Goal: Communication & Community: Participate in discussion

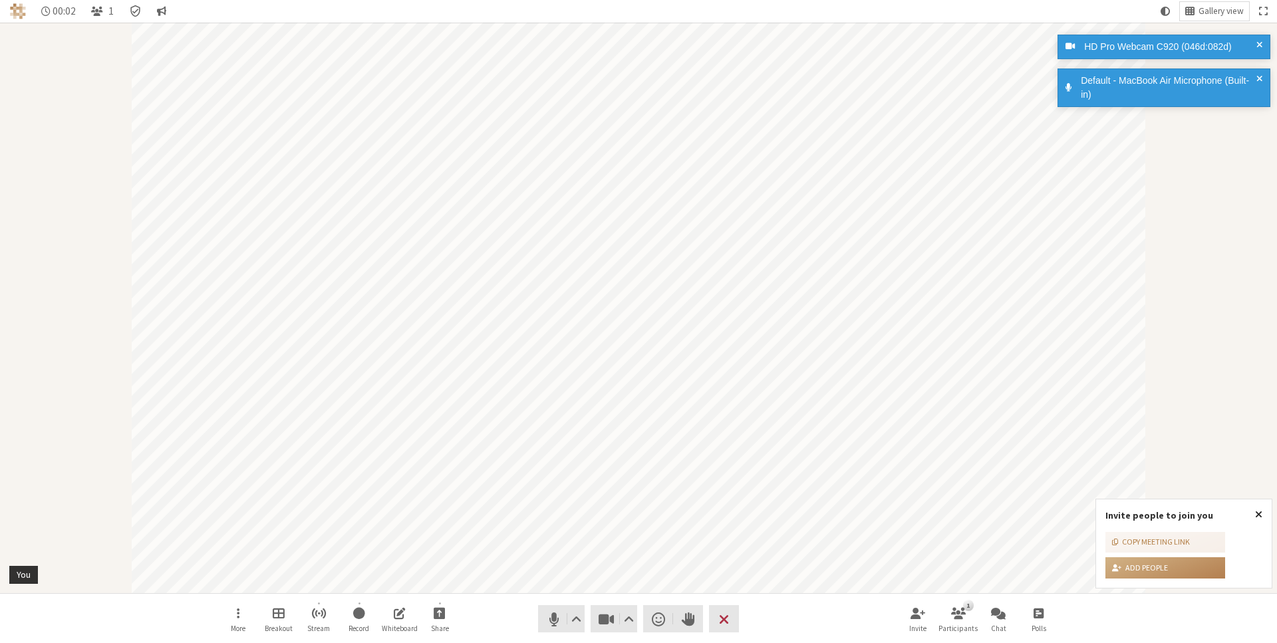
click at [1258, 514] on span "Close popover" at bounding box center [1258, 514] width 7 height 11
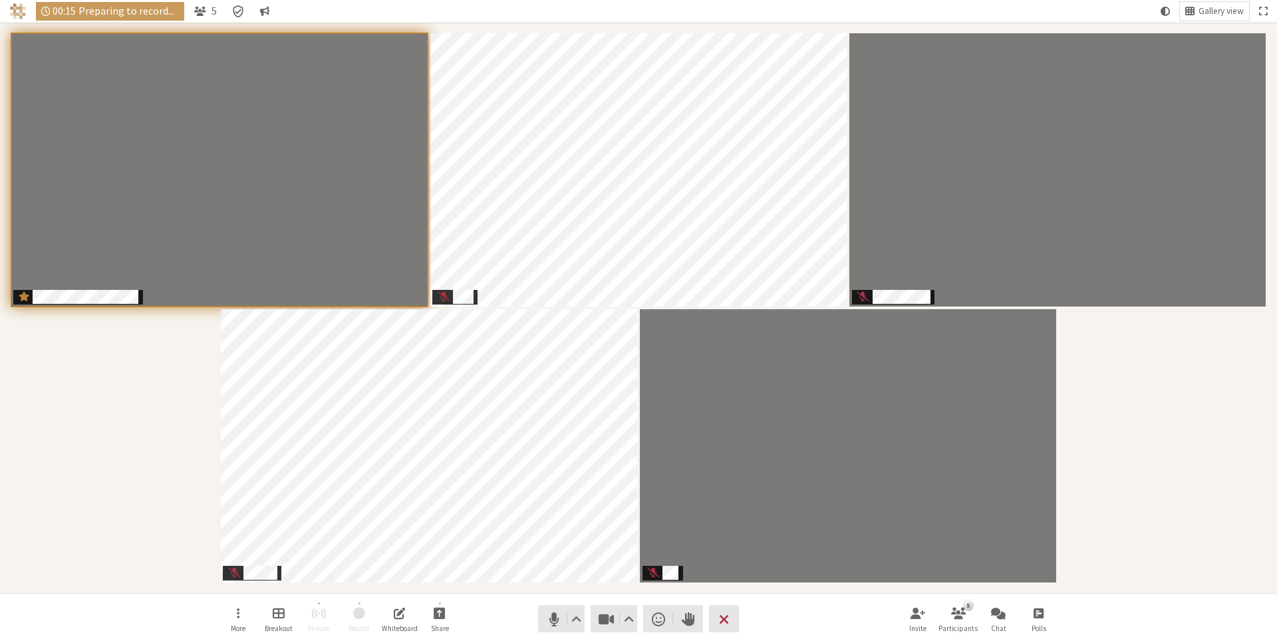
click at [1075, 405] on div "Participants" at bounding box center [638, 308] width 1258 height 552
click at [140, 386] on div "Participants" at bounding box center [638, 308] width 1258 height 553
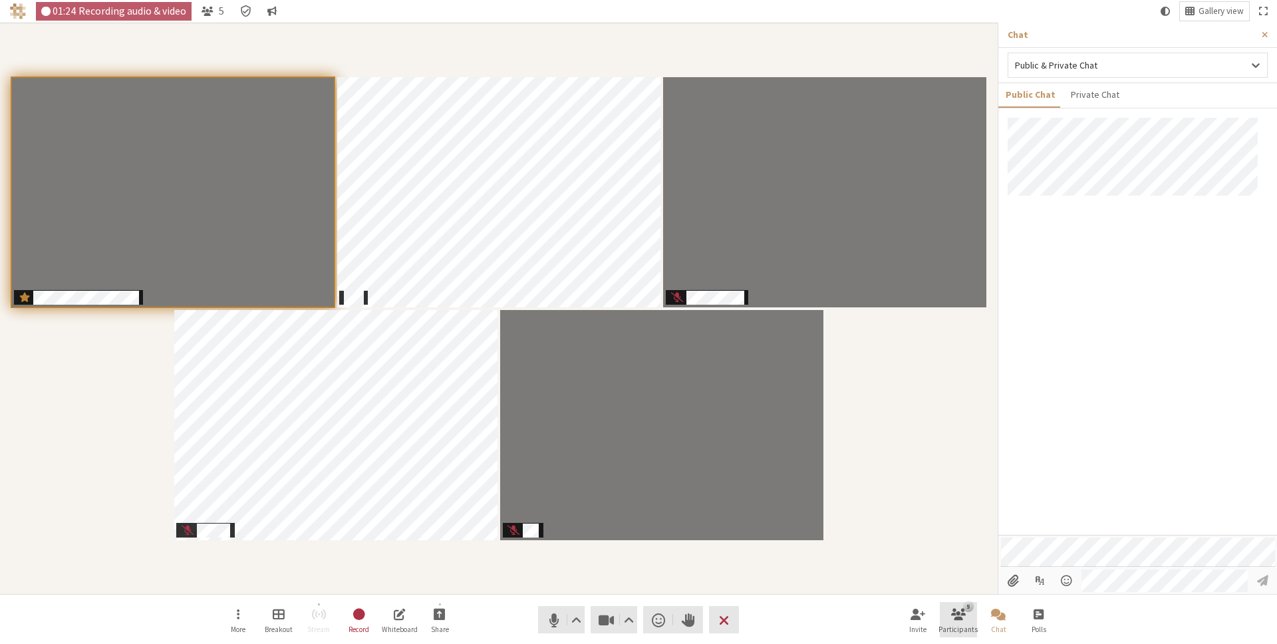
click at [946, 616] on button "5 Participants" at bounding box center [958, 620] width 37 height 36
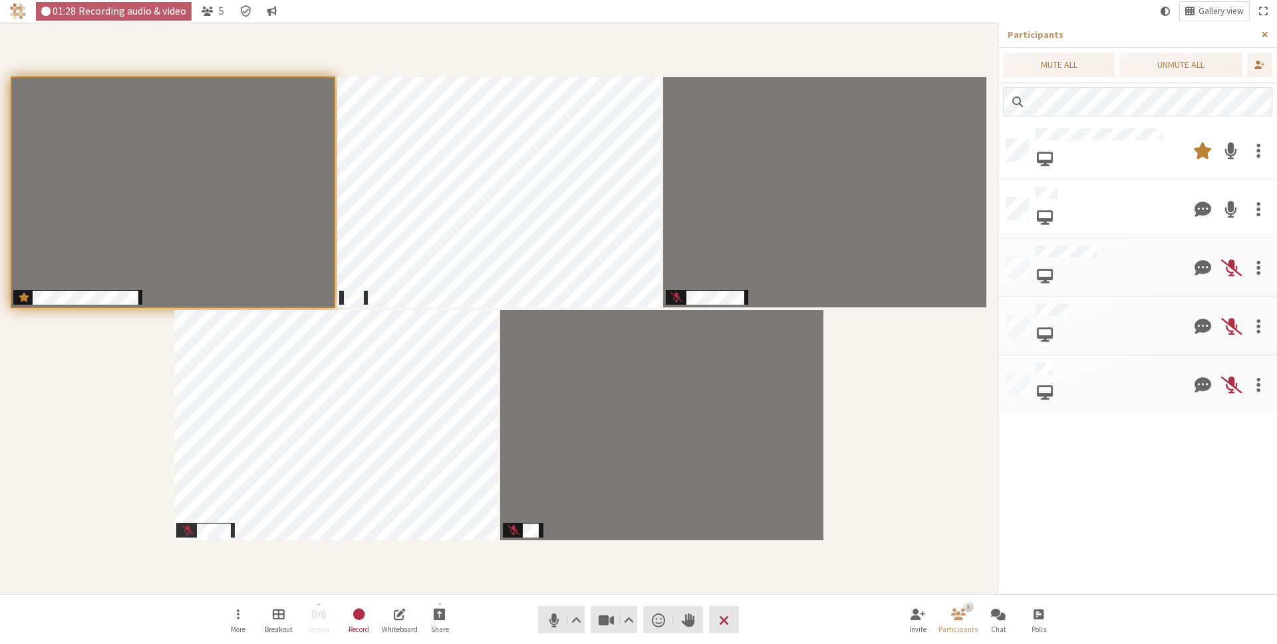
click at [1266, 35] on span "Close sidebar" at bounding box center [1265, 35] width 6 height 10
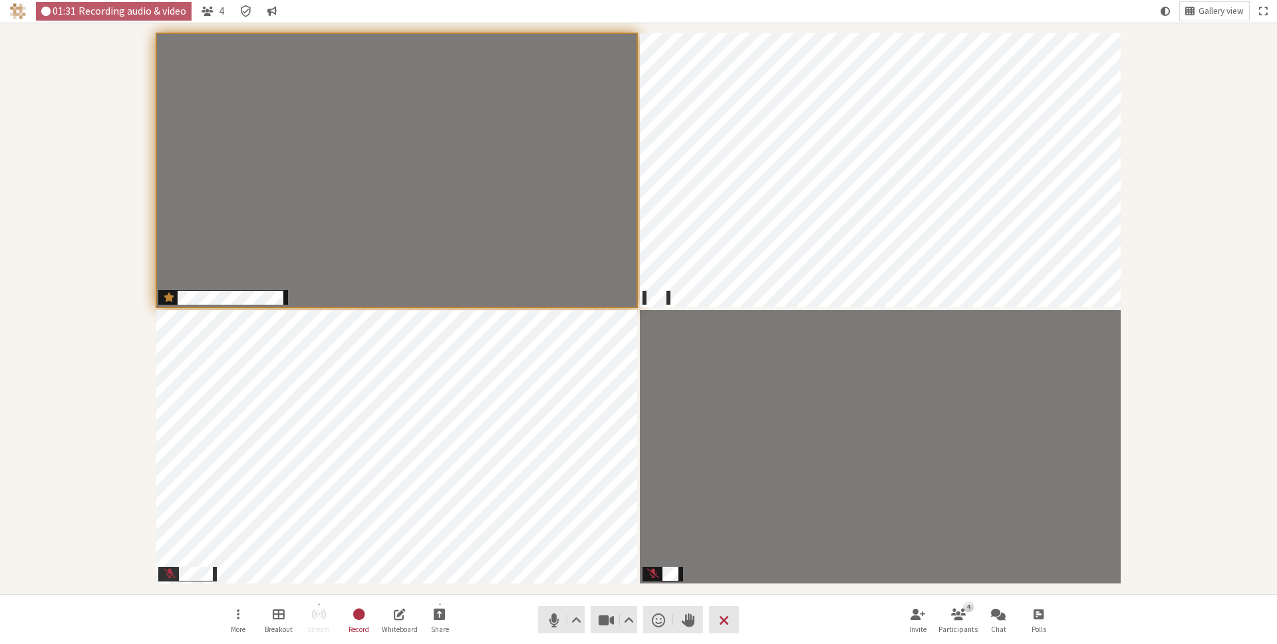
click at [1215, 397] on div "Participants" at bounding box center [638, 308] width 1258 height 553
click at [656, 287] on span "Participants" at bounding box center [658, 289] width 15 height 17
click at [799, 614] on nav "More Breakout Stream Record Whiteboard Share Audio Video Send a reaction Raise …" at bounding box center [638, 620] width 838 height 50
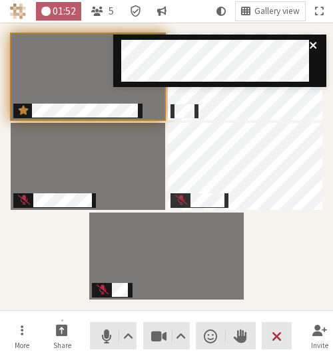
click at [311, 43] on icon "close" at bounding box center [313, 45] width 9 height 11
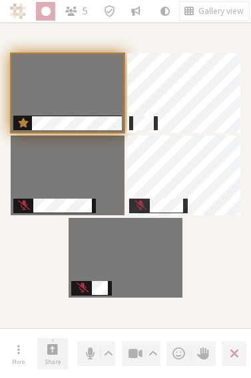
click at [53, 353] on span "Start sharing" at bounding box center [52, 349] width 11 height 14
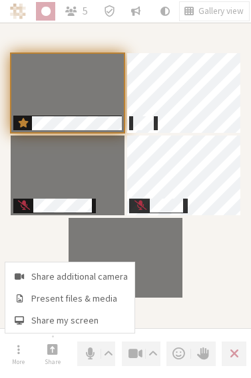
click at [57, 325] on span "Share my screen" at bounding box center [79, 321] width 96 height 10
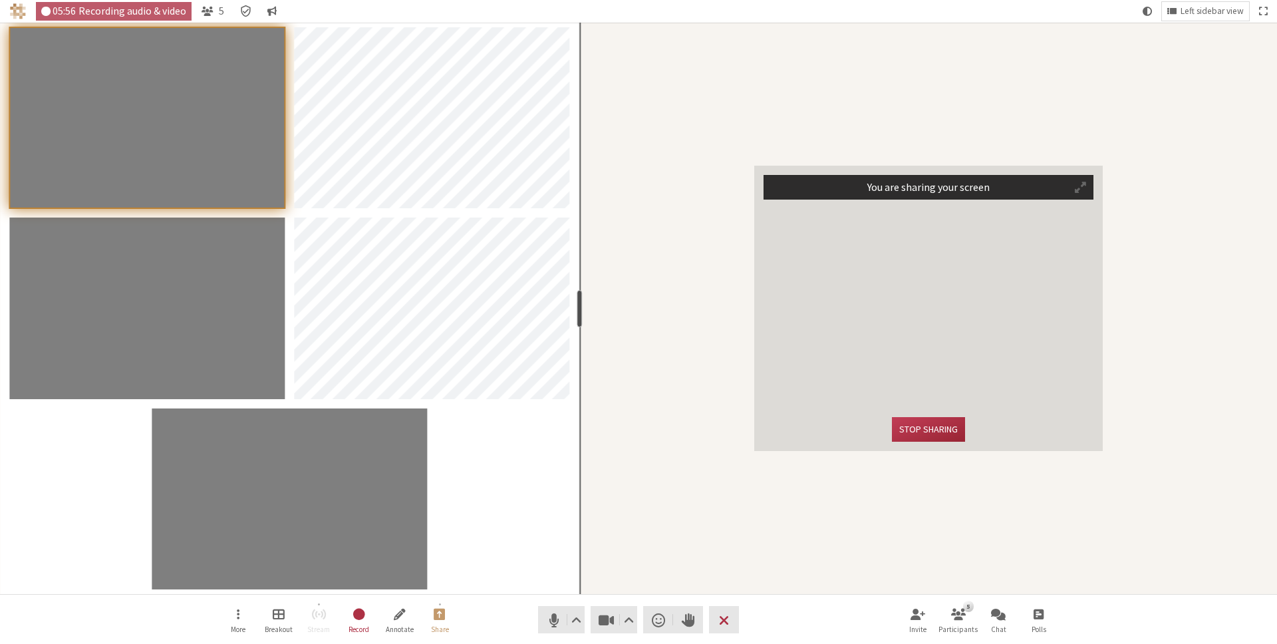
drag, startPoint x: 134, startPoint y: 302, endPoint x: 577, endPoint y: 294, distance: 443.6
click at [577, 294] on div "resize" at bounding box center [579, 308] width 5 height 37
click at [804, 91] on div "You are sharing your screen Stop sharing" at bounding box center [928, 308] width 697 height 571
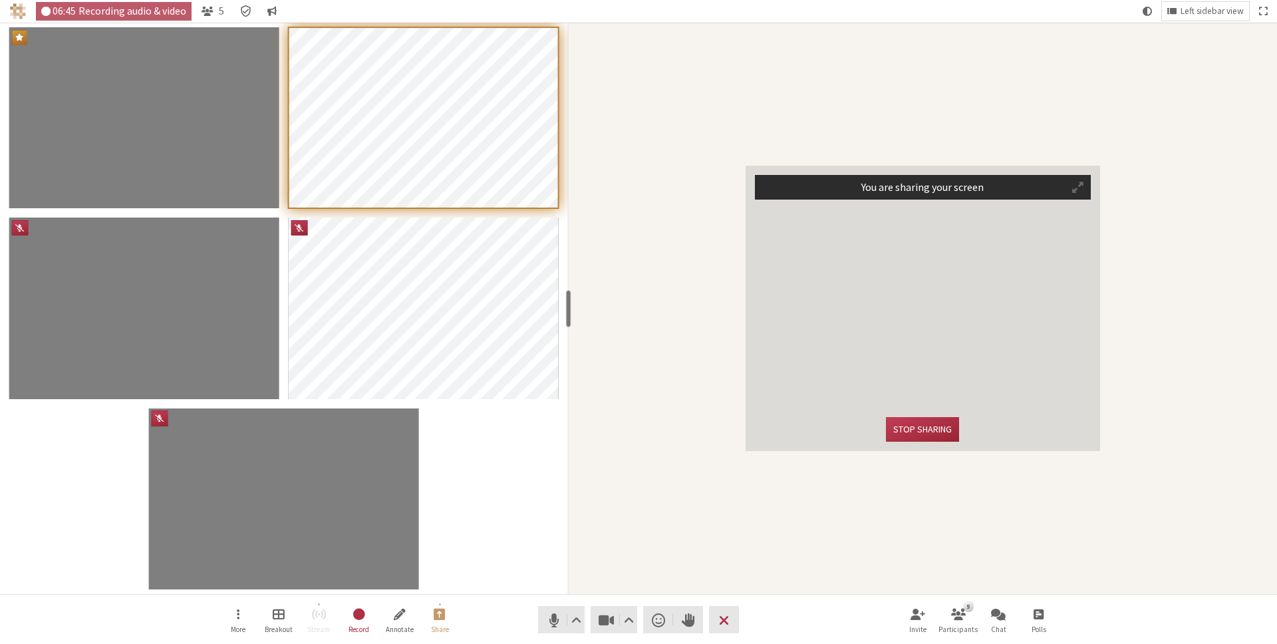
click at [614, 311] on div "You are sharing your screen Stop sharing" at bounding box center [922, 308] width 709 height 571
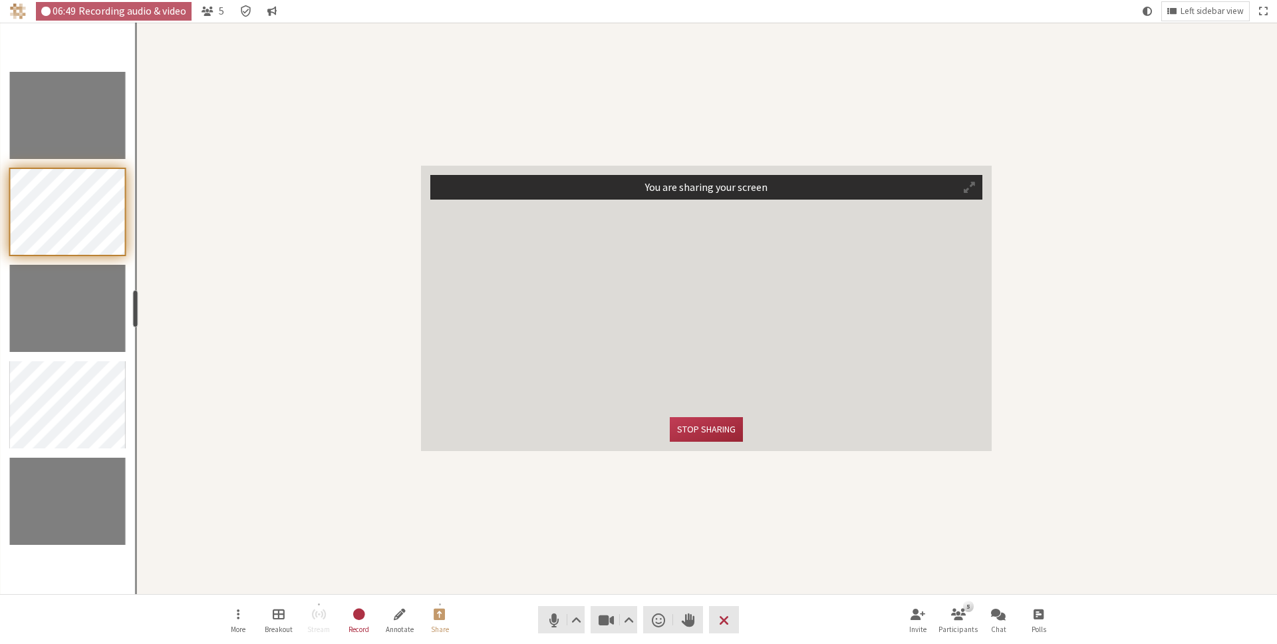
drag, startPoint x: 567, startPoint y: 310, endPoint x: 100, endPoint y: 324, distance: 466.4
click at [106, 321] on section "resize" at bounding box center [68, 308] width 136 height 571
click at [210, 281] on div "You are sharing your screen Stop sharing" at bounding box center [706, 308] width 1141 height 571
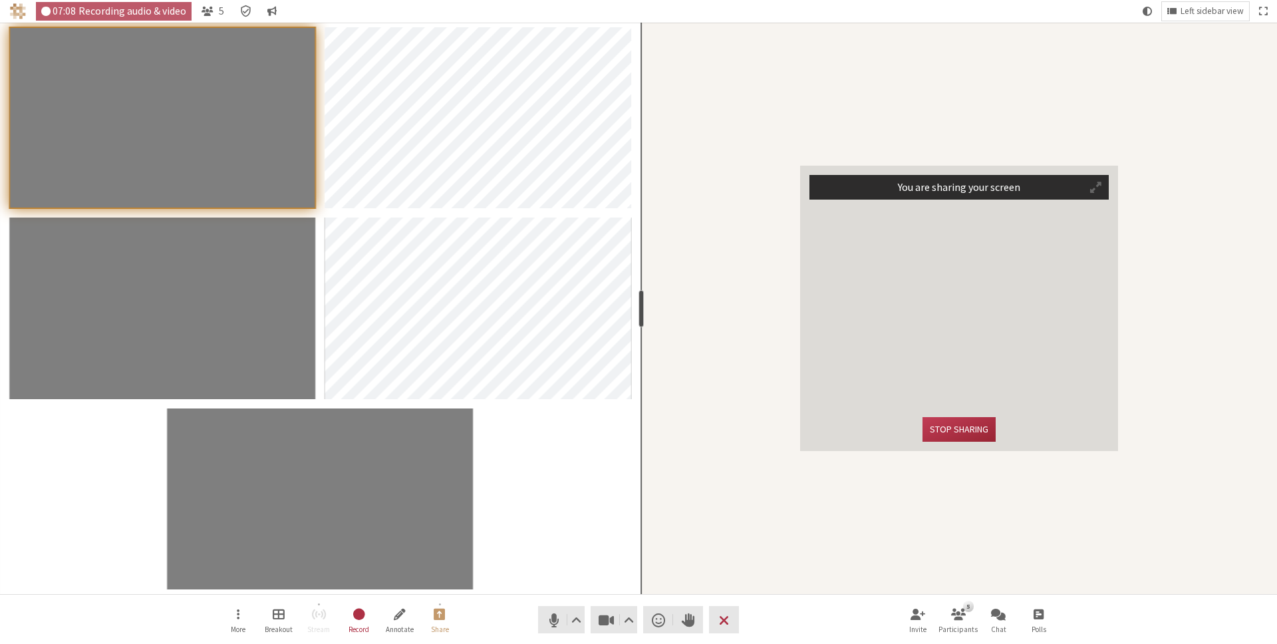
drag, startPoint x: 136, startPoint y: 307, endPoint x: 640, endPoint y: 315, distance: 504.1
click at [640, 315] on div "resize" at bounding box center [640, 308] width 5 height 37
click at [755, 130] on div "You are sharing your screen Stop sharing" at bounding box center [959, 308] width 636 height 571
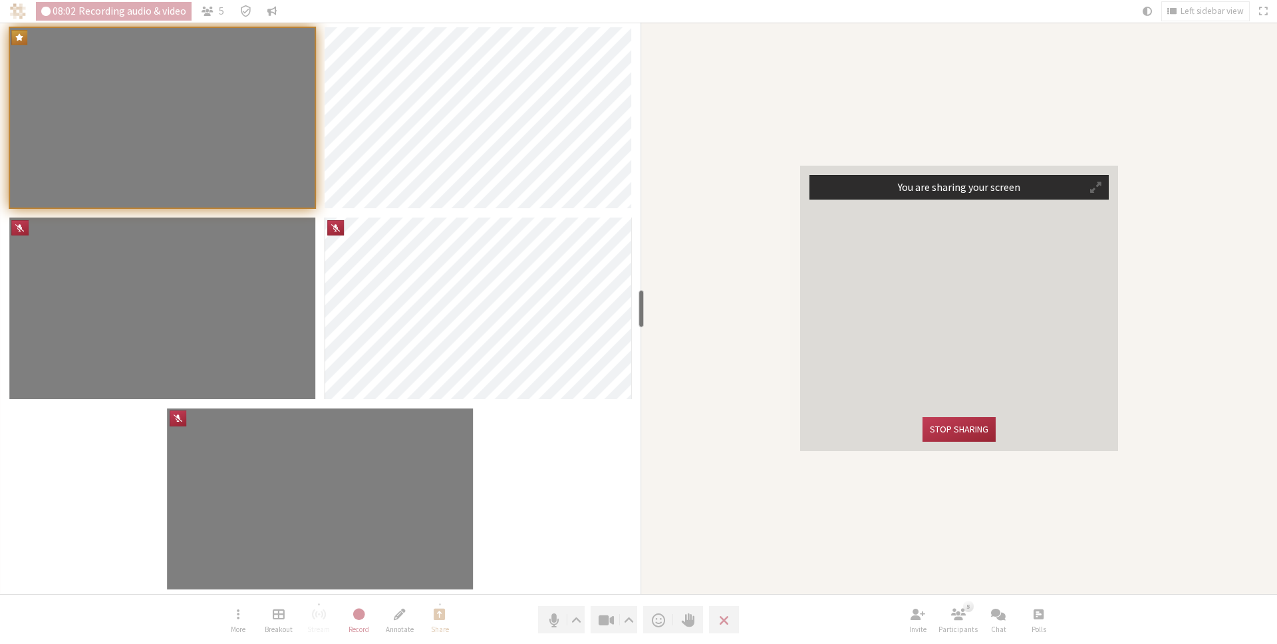
drag, startPoint x: 755, startPoint y: 130, endPoint x: 648, endPoint y: 27, distance: 148.1
click at [755, 108] on div "You are sharing your screen Stop sharing" at bounding box center [959, 308] width 636 height 571
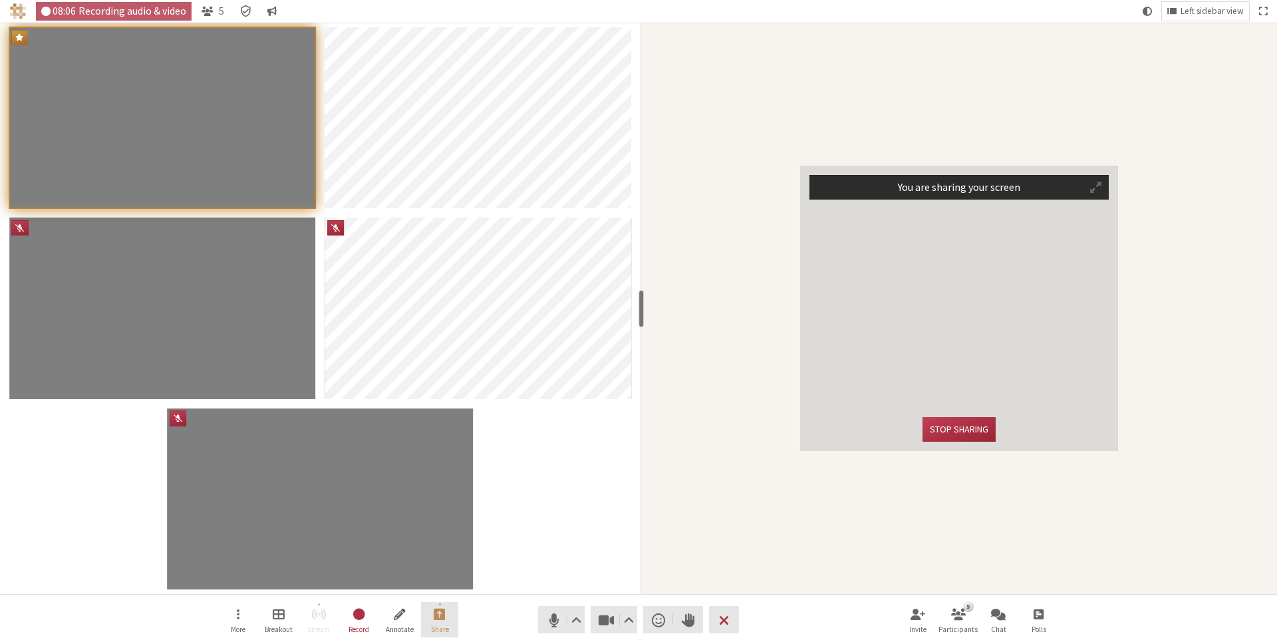
click at [438, 623] on button "Share" at bounding box center [439, 620] width 37 height 36
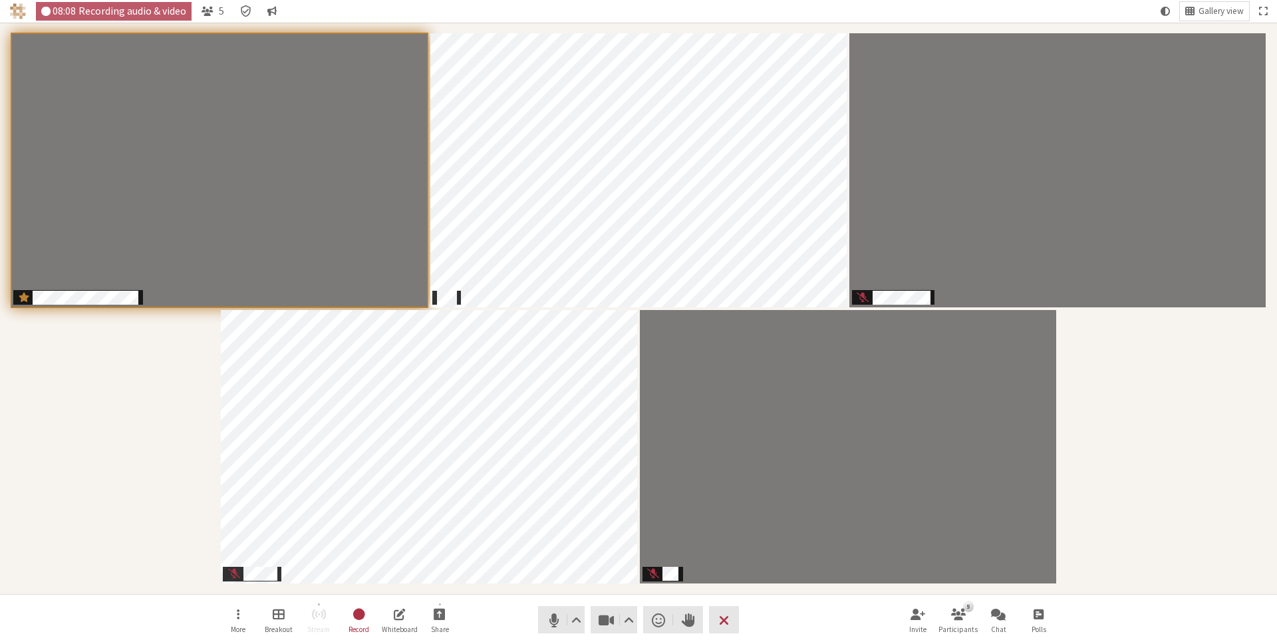
click at [1228, 392] on div "Participants" at bounding box center [638, 308] width 1258 height 553
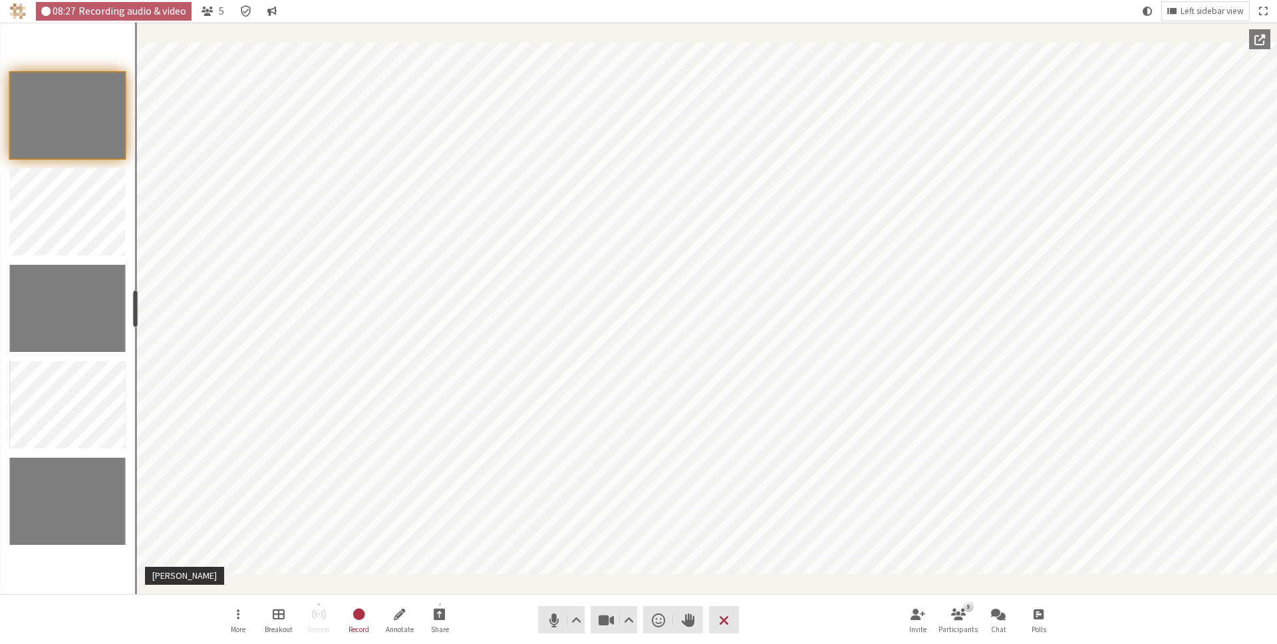
drag, startPoint x: 641, startPoint y: 302, endPoint x: 36, endPoint y: 315, distance: 605.3
click at [36, 315] on section "resize" at bounding box center [68, 308] width 136 height 571
click at [32, 596] on div "More Breakout Stream Record Annotate Share Audio Video Send a reaction Raise ha…" at bounding box center [638, 619] width 1277 height 51
click at [157, 599] on div "More Breakout Stream Record Annotate Share Audio Video Send a reaction Raise ha…" at bounding box center [638, 619] width 1277 height 51
drag, startPoint x: 136, startPoint y: 294, endPoint x: 133, endPoint y: 315, distance: 21.5
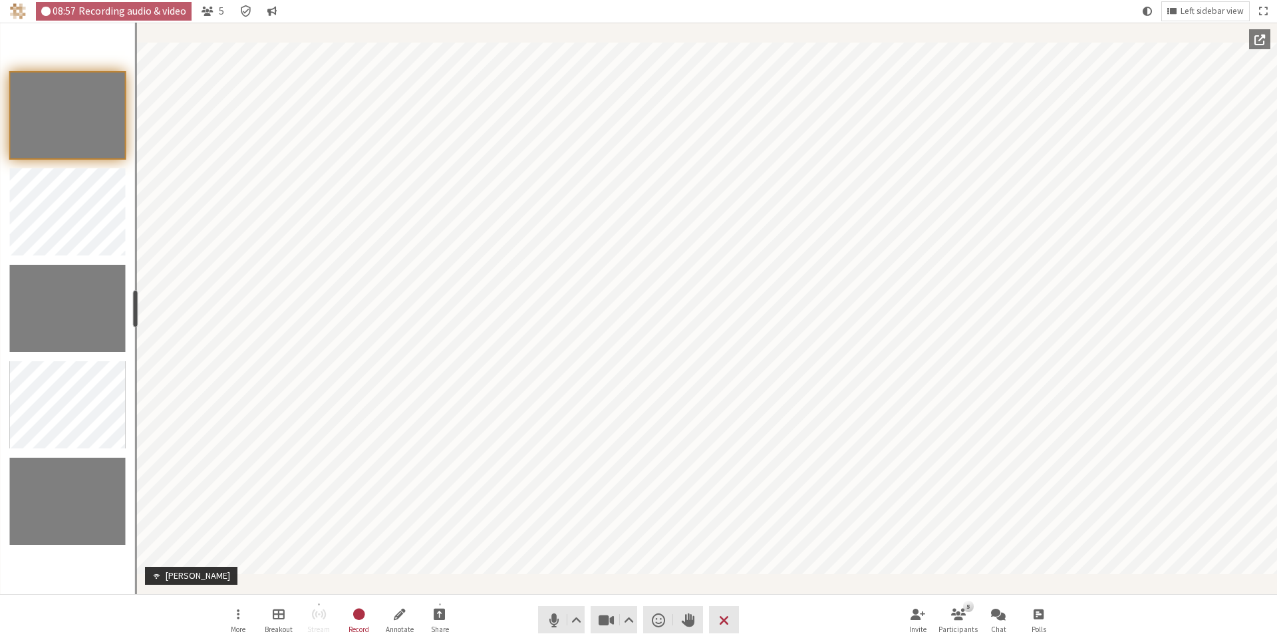
click at [133, 315] on div "resize" at bounding box center [135, 308] width 5 height 37
click at [799, 612] on nav "More Breakout Stream Record Annotate Share Audio Video Send a reaction Raise ha…" at bounding box center [638, 620] width 838 height 50
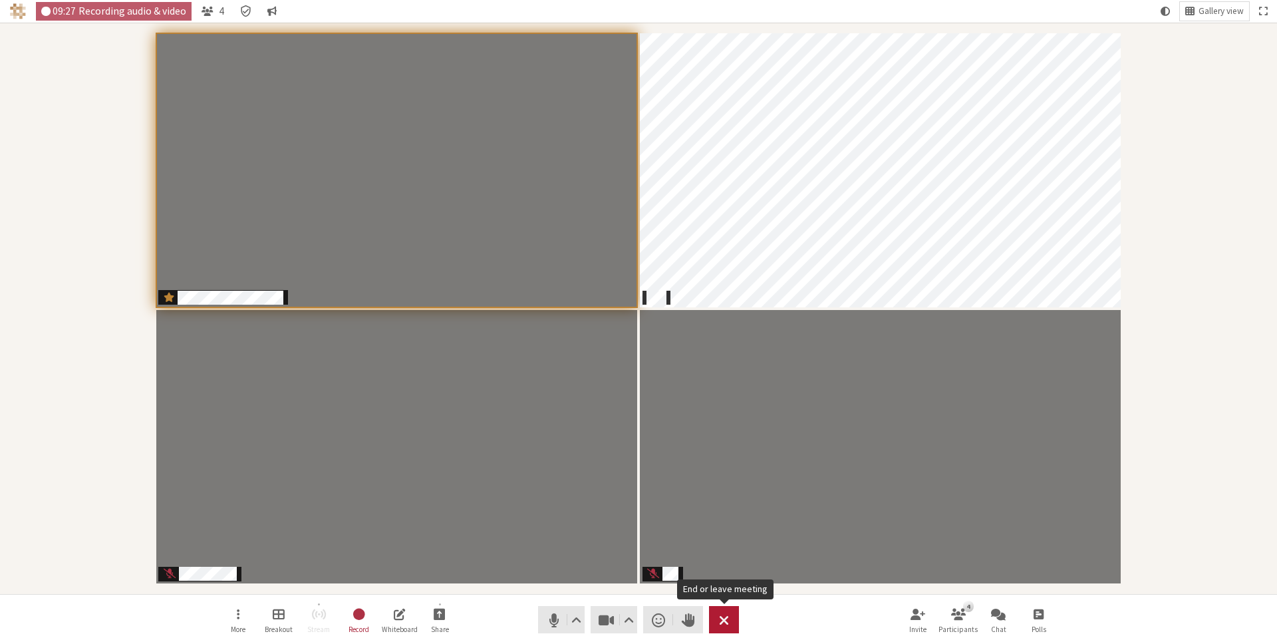
click at [733, 616] on button "Leave" at bounding box center [724, 619] width 30 height 27
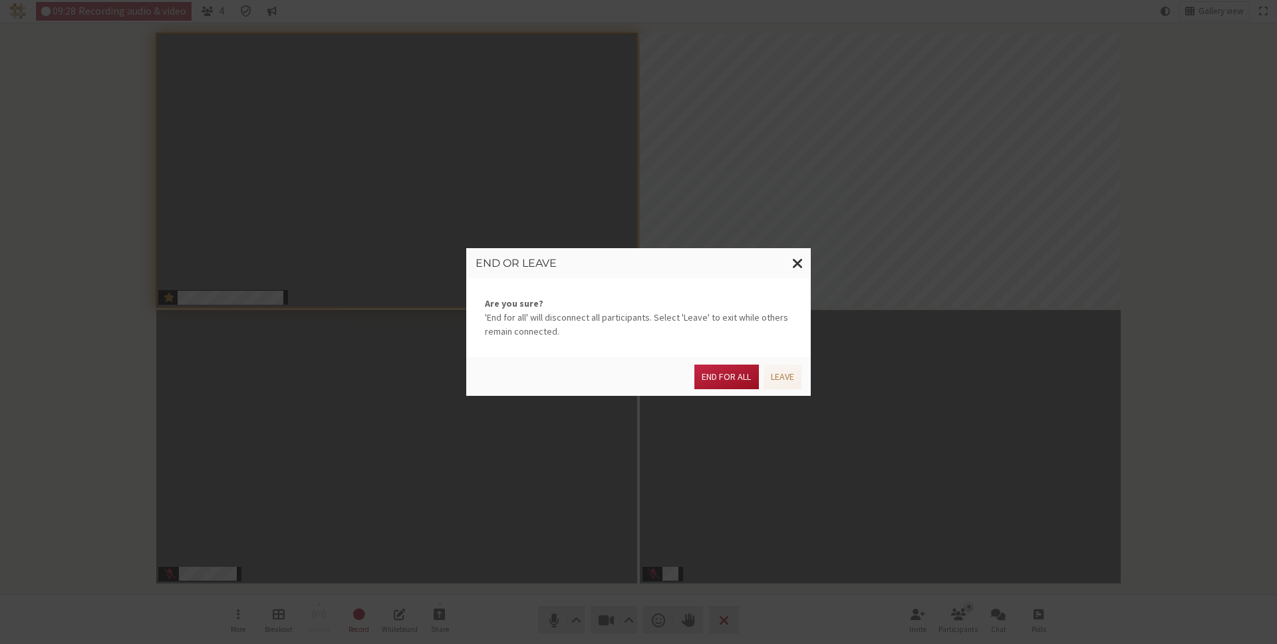
click at [714, 382] on button "End for all" at bounding box center [726, 376] width 64 height 25
